Goal: Information Seeking & Learning: Learn about a topic

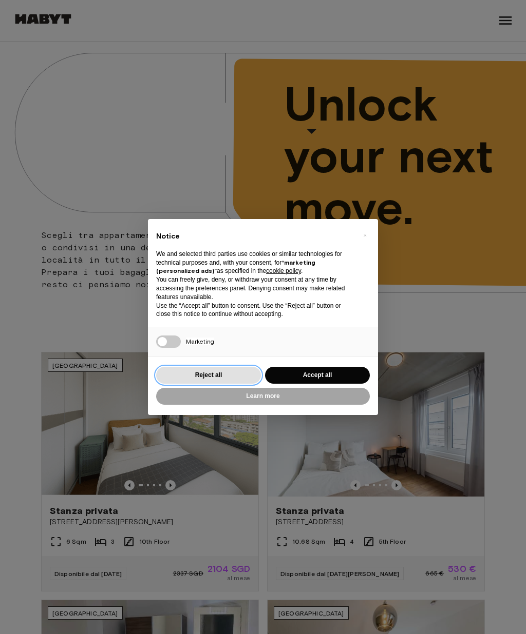
click at [222, 370] on button "Reject all" at bounding box center [208, 375] width 105 height 17
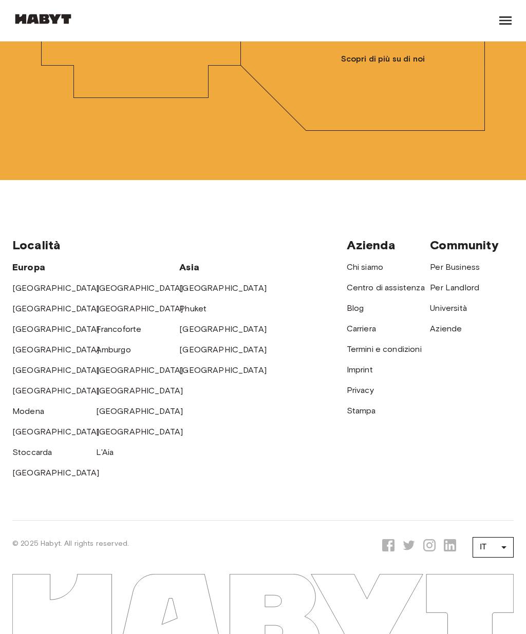
scroll to position [3396, 0]
click at [376, 272] on link "Chi siamo" at bounding box center [364, 267] width 36 height 10
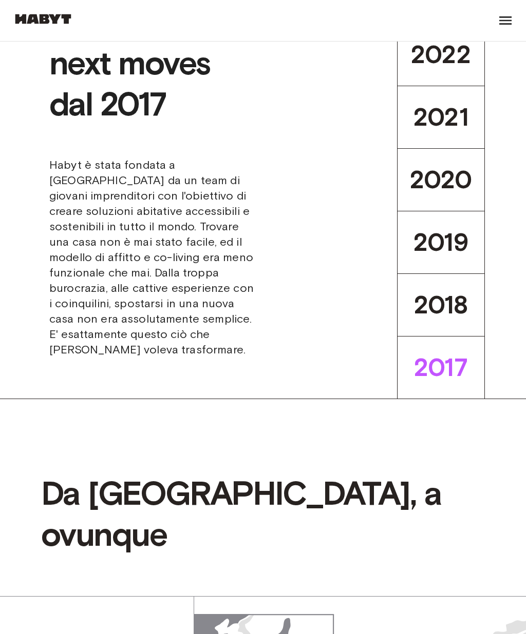
scroll to position [280, 0]
click at [345, 399] on div "Unlocking next moves dal 2017 Habyt è stata fondata a [GEOGRAPHIC_DATA] da un t…" at bounding box center [263, 179] width 526 height 439
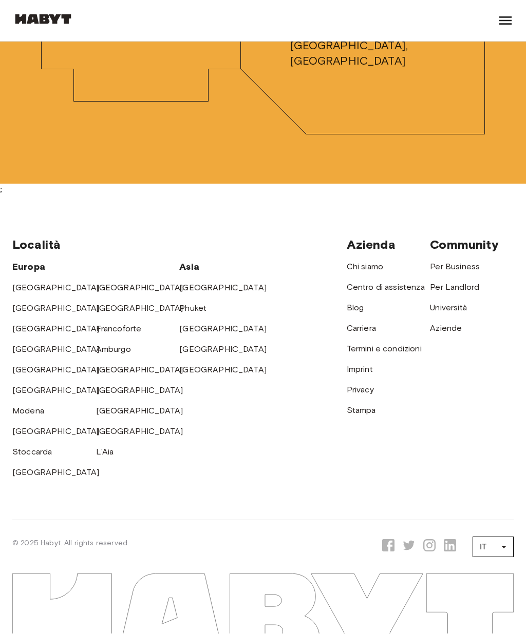
scroll to position [3421, 0]
click at [455, 313] on link "Università" at bounding box center [448, 308] width 37 height 10
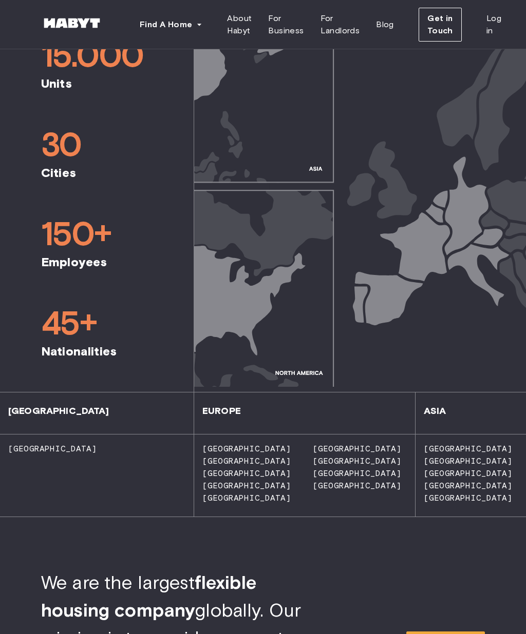
scroll to position [582, 0]
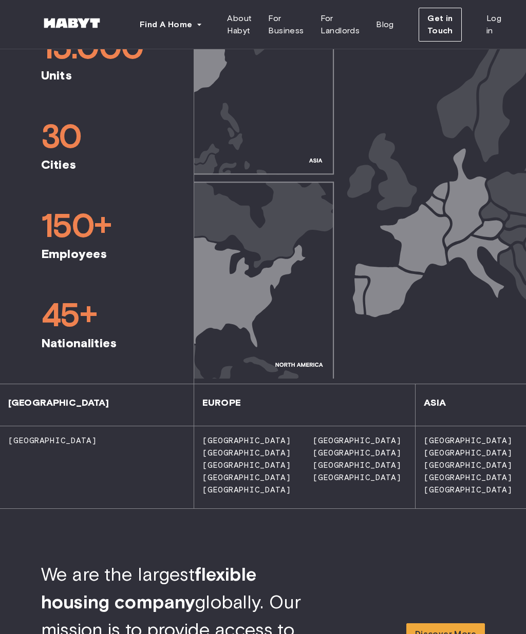
click at [334, 436] on span "[GEOGRAPHIC_DATA]" at bounding box center [352, 441] width 97 height 10
click at [323, 436] on span "[GEOGRAPHIC_DATA]" at bounding box center [352, 441] width 97 height 10
click at [330, 436] on span "[GEOGRAPHIC_DATA]" at bounding box center [352, 441] width 97 height 10
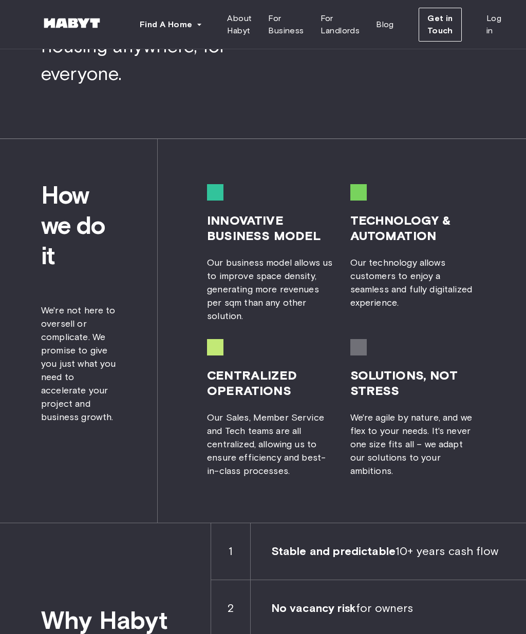
scroll to position [1172, 0]
